Goal: Transaction & Acquisition: Subscribe to service/newsletter

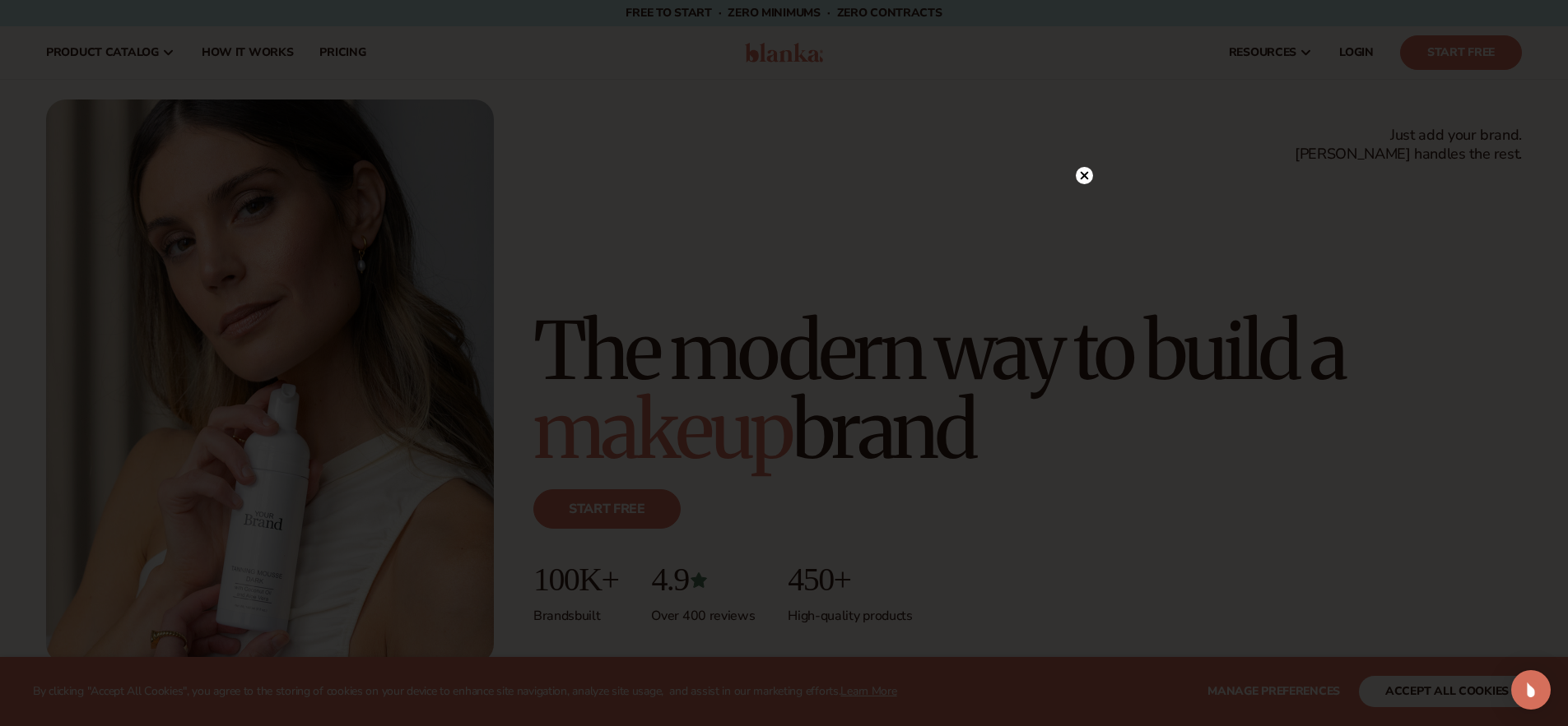
click at [1086, 176] on circle at bounding box center [1084, 175] width 17 height 17
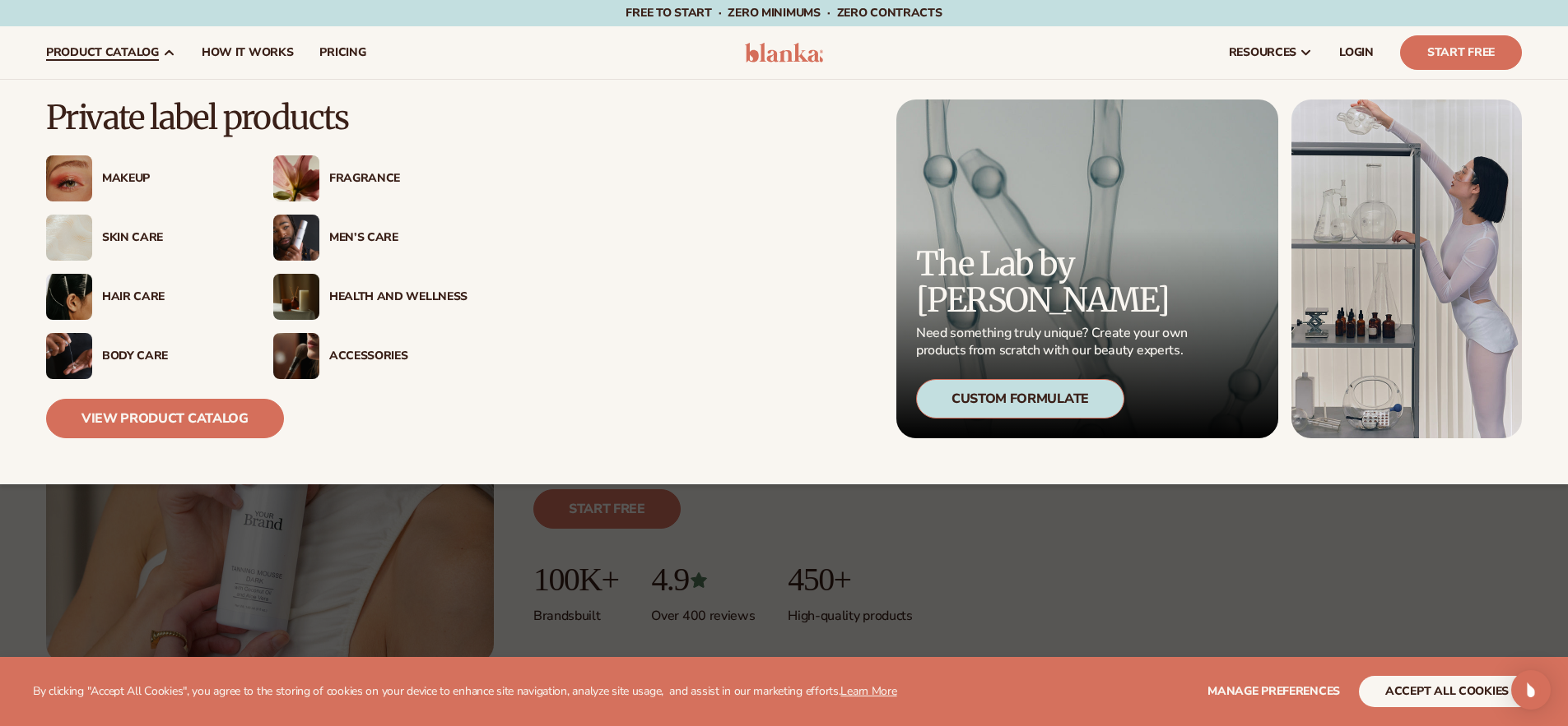
click at [348, 172] on div "Fragrance" at bounding box center [397, 179] width 138 height 14
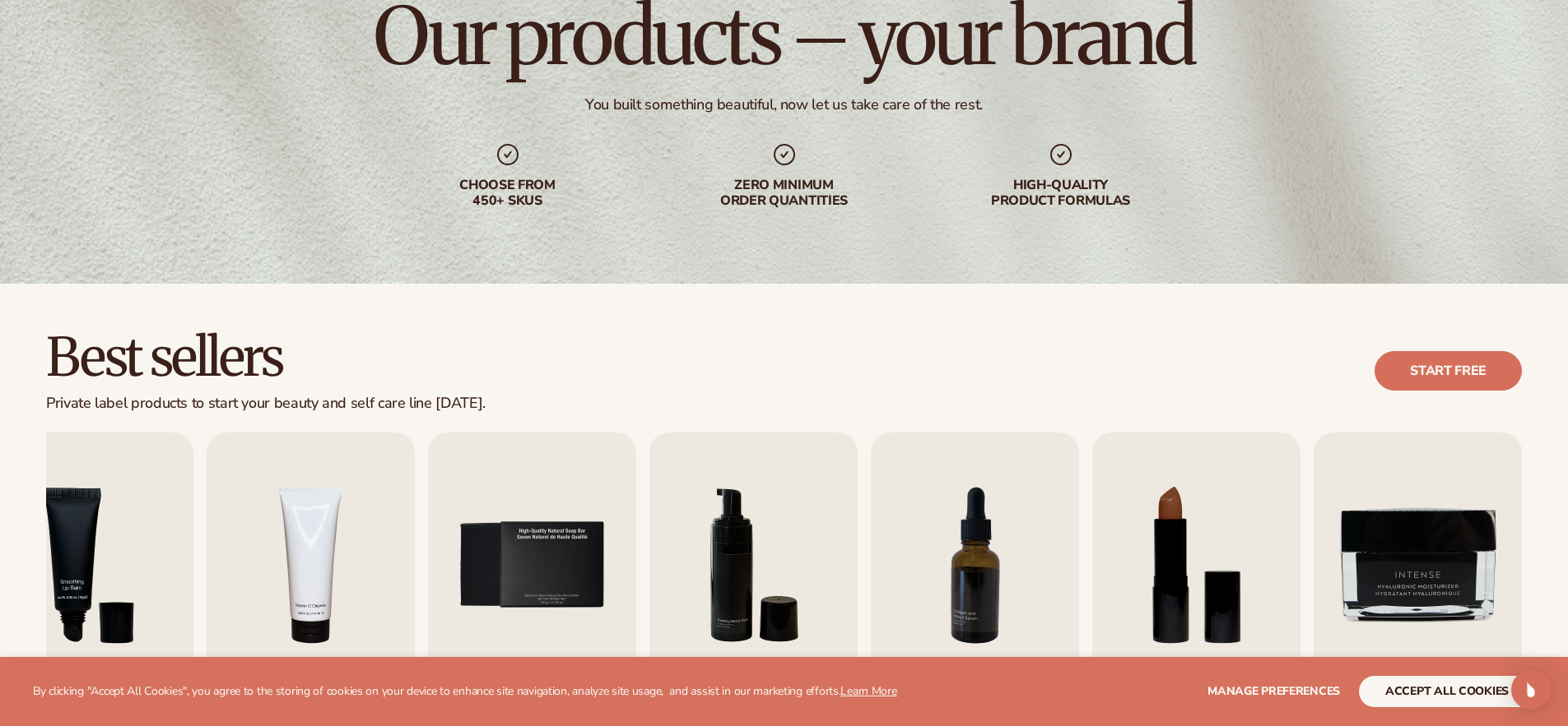
scroll to position [229, 0]
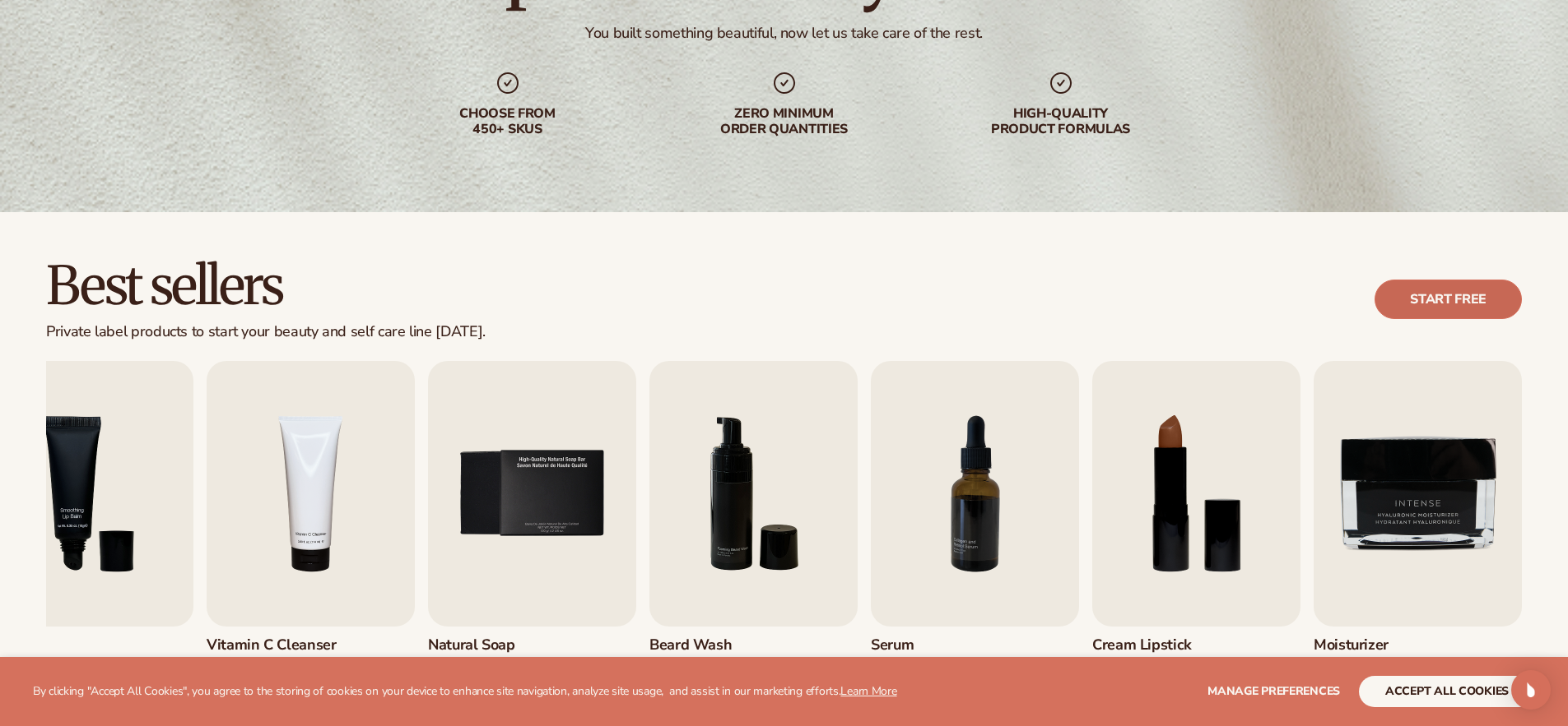
click at [1434, 285] on link "Start free" at bounding box center [1448, 300] width 147 height 40
